Goal: Navigation & Orientation: Find specific page/section

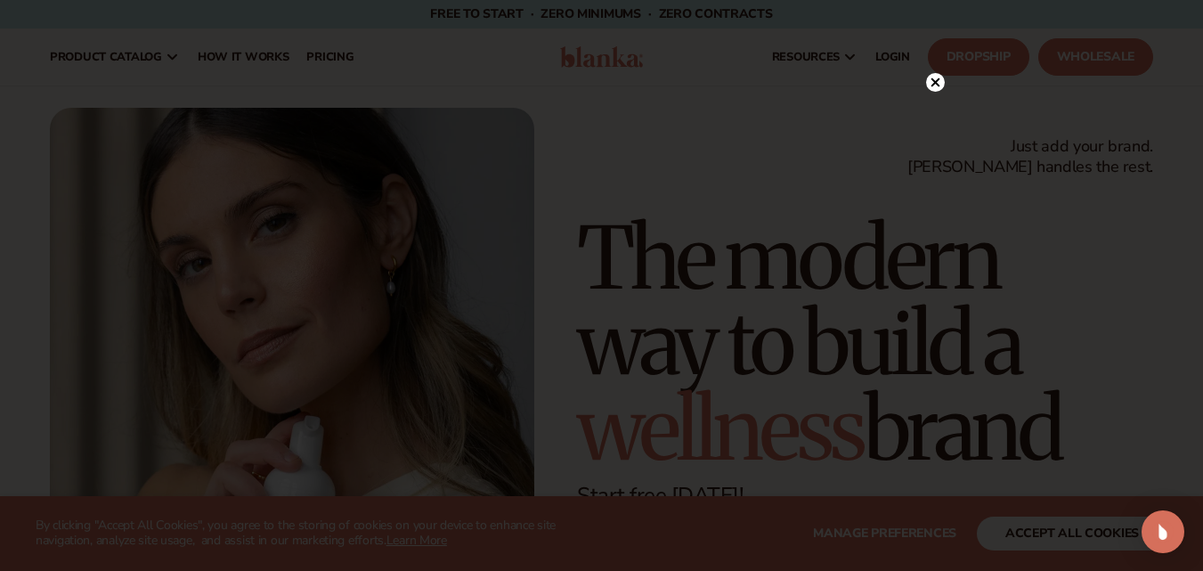
click at [1067, 529] on div at bounding box center [601, 285] width 1203 height 571
click at [928, 81] on icon at bounding box center [925, 82] width 9 height 9
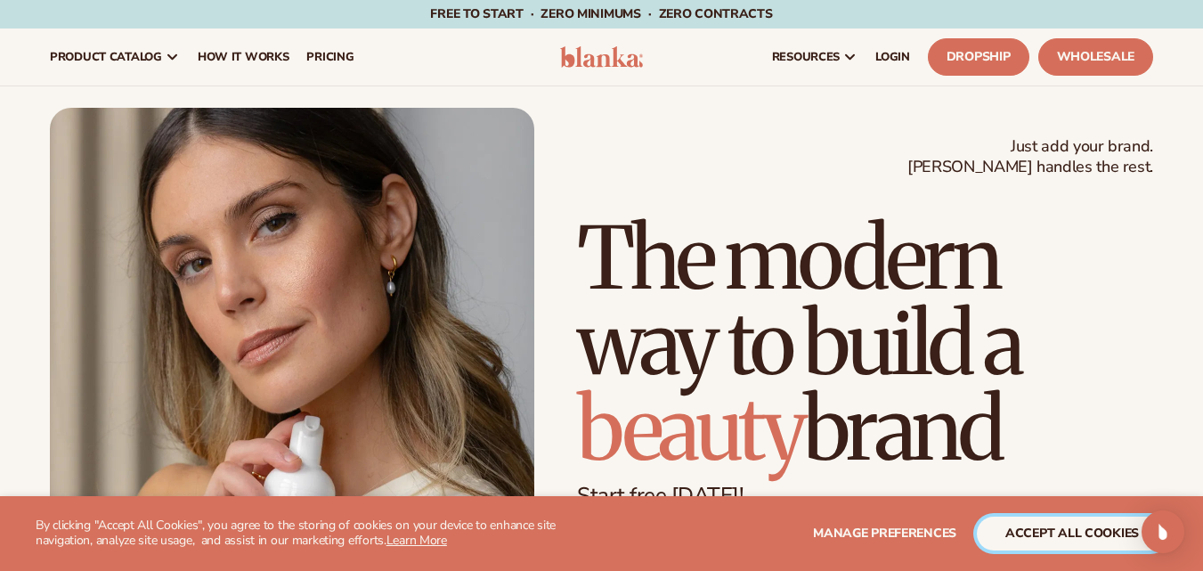
click at [1025, 541] on button "accept all cookies" at bounding box center [1071, 533] width 190 height 34
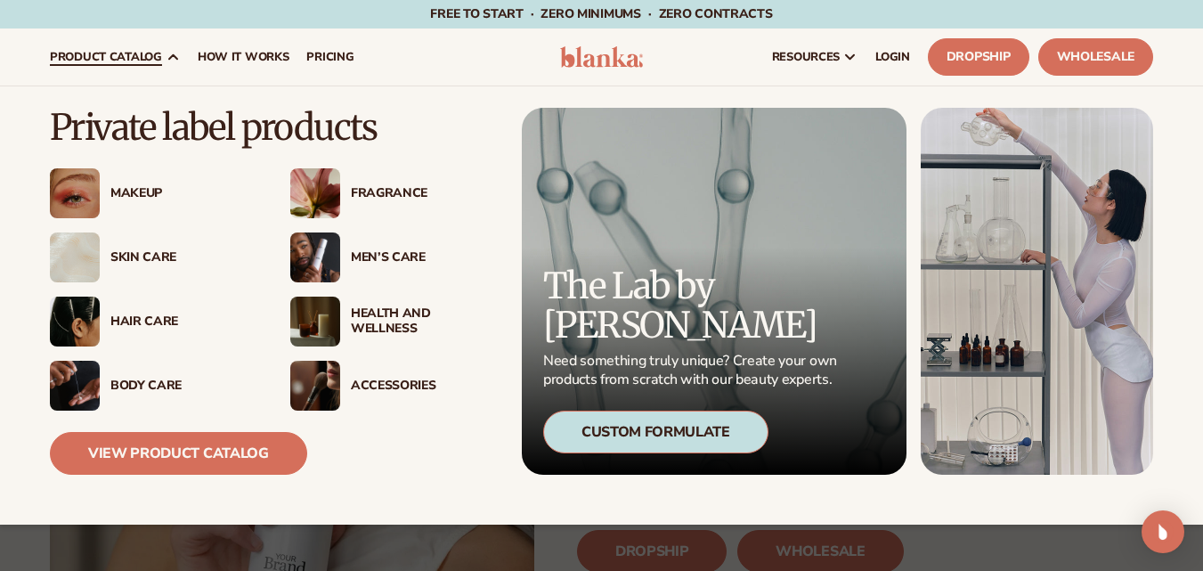
click at [122, 383] on div "Body Care" at bounding box center [182, 385] width 144 height 15
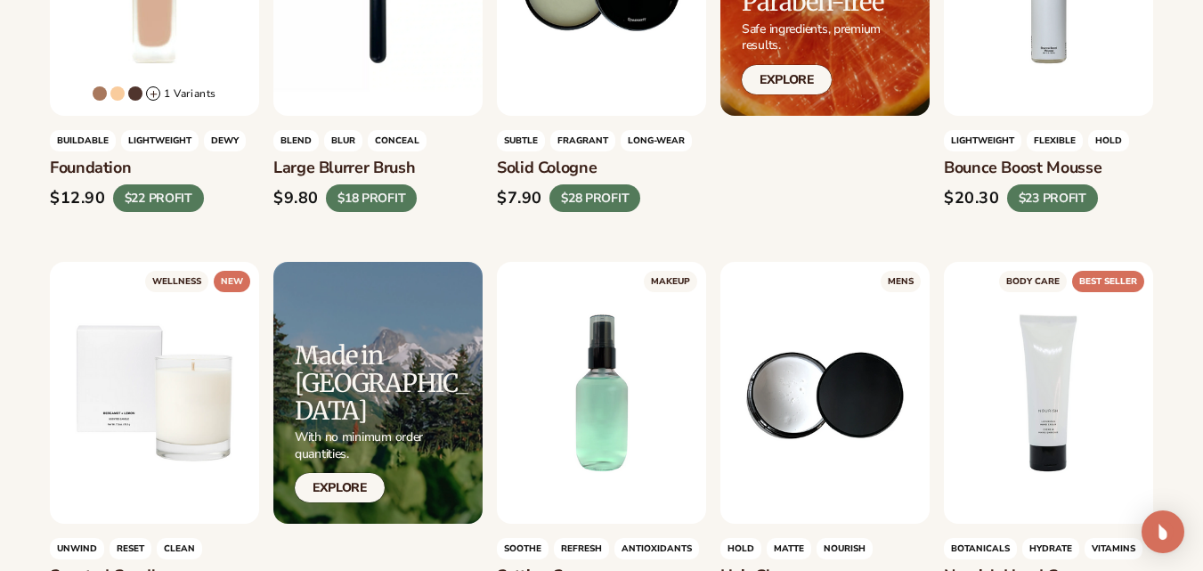
scroll to position [1596, 0]
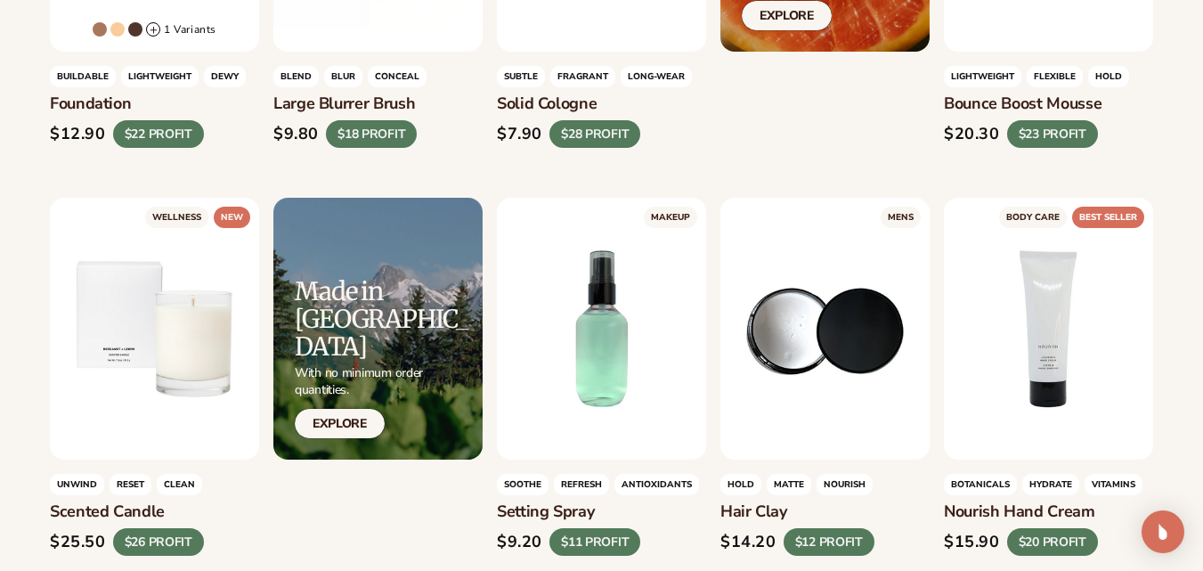
drag, startPoint x: 1209, startPoint y: 28, endPoint x: 1214, endPoint y: 162, distance: 133.6
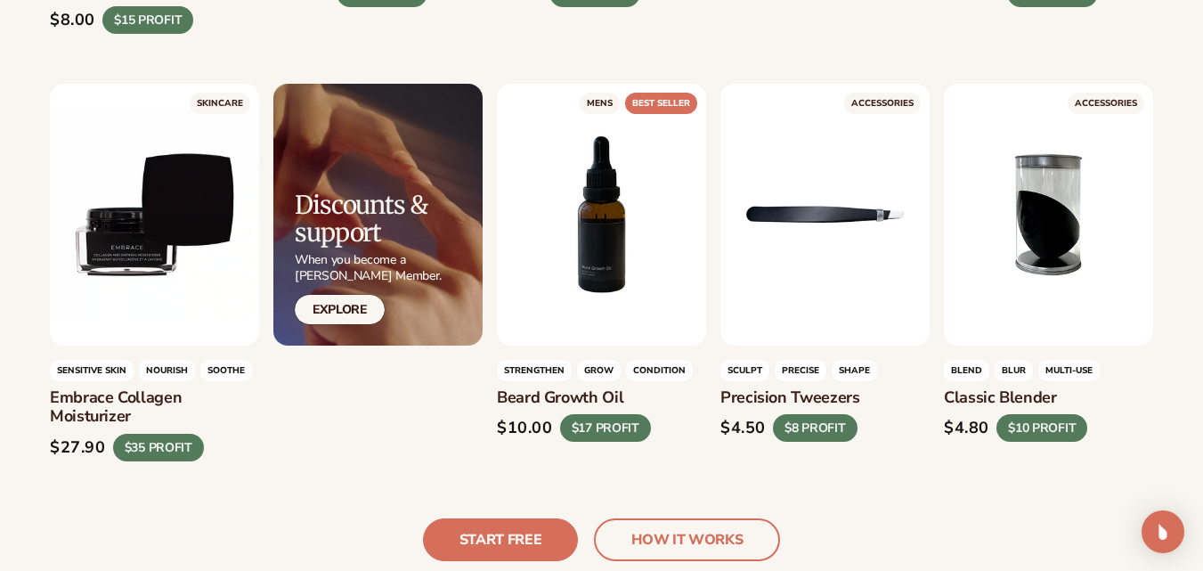
scroll to position [3852, 0]
